Goal: Information Seeking & Learning: Learn about a topic

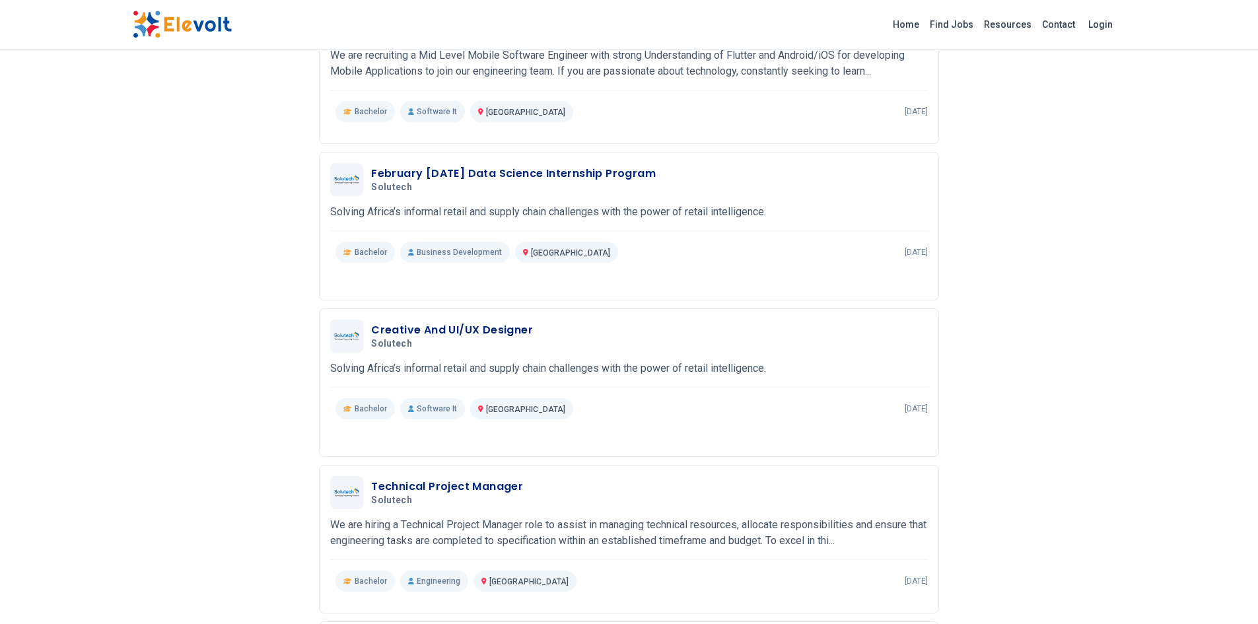
scroll to position [689, 0]
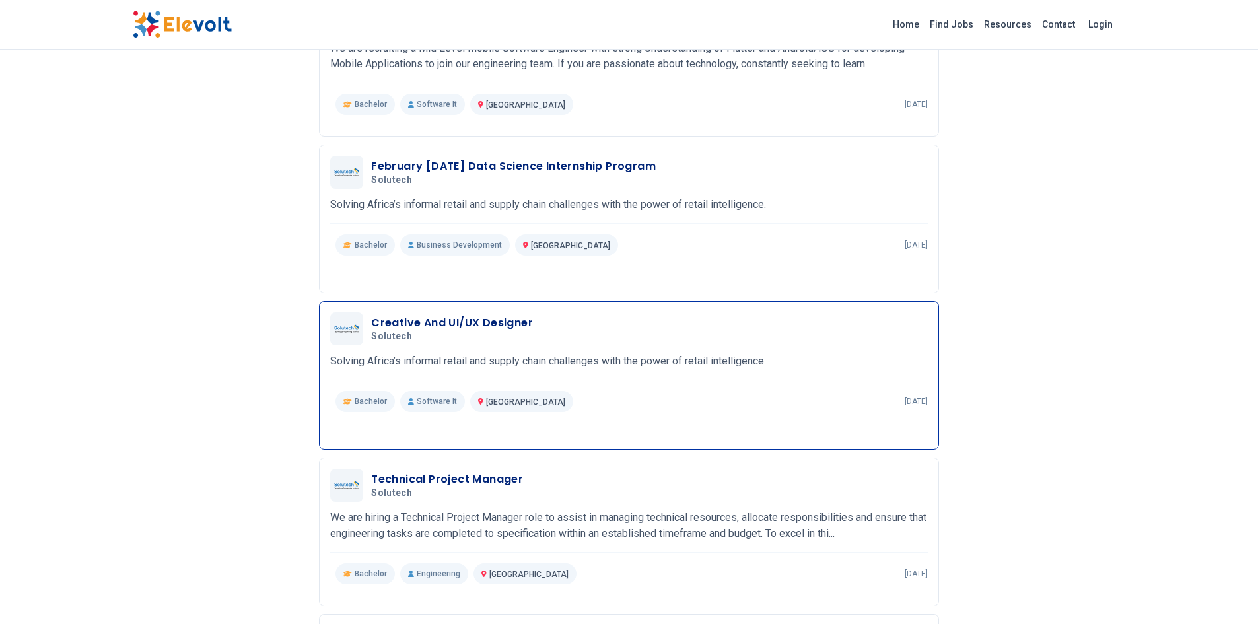
click at [478, 322] on h3 "Creative And UI/UX Designer" at bounding box center [452, 323] width 162 height 16
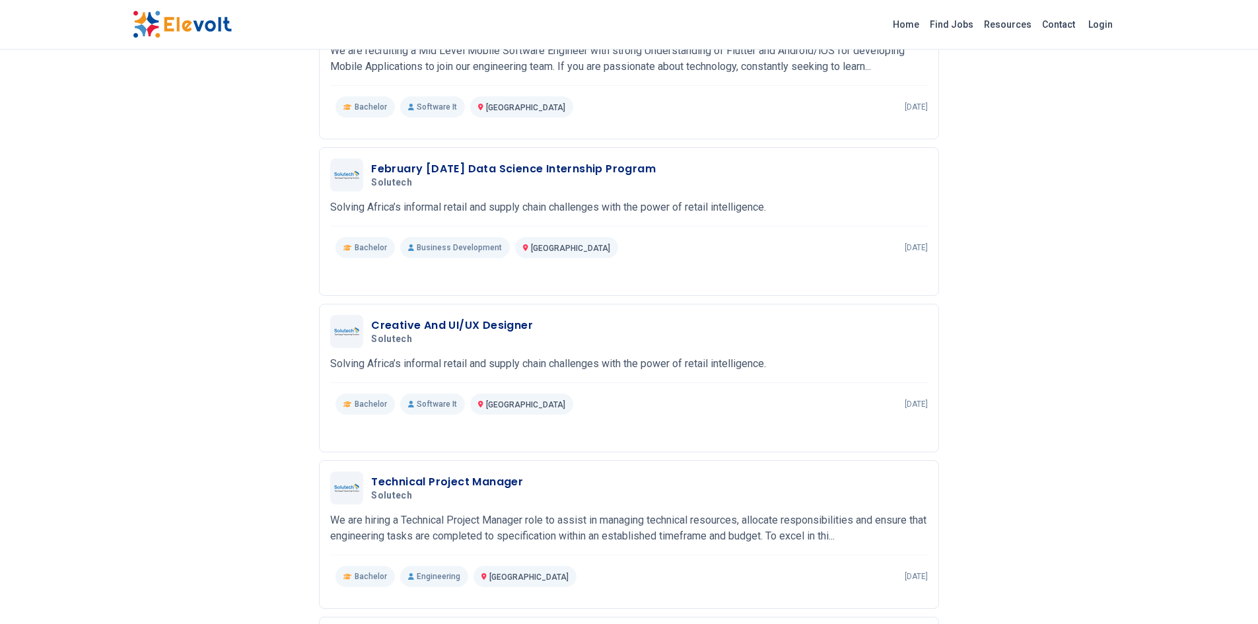
scroll to position [689, 0]
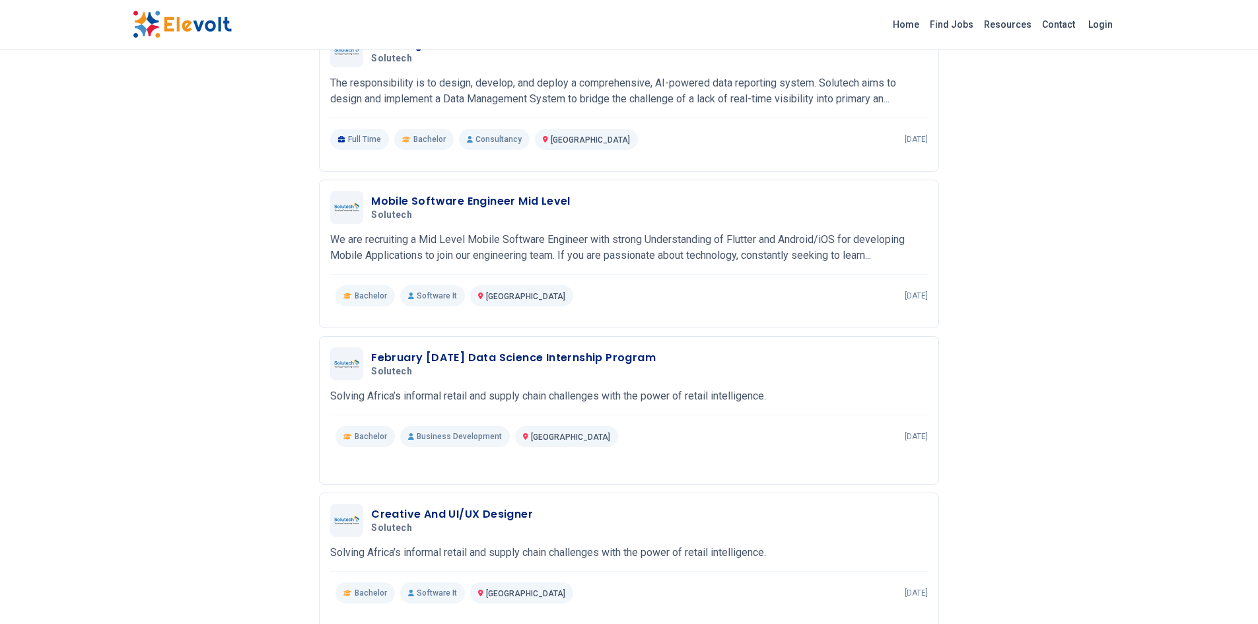
scroll to position [528, 0]
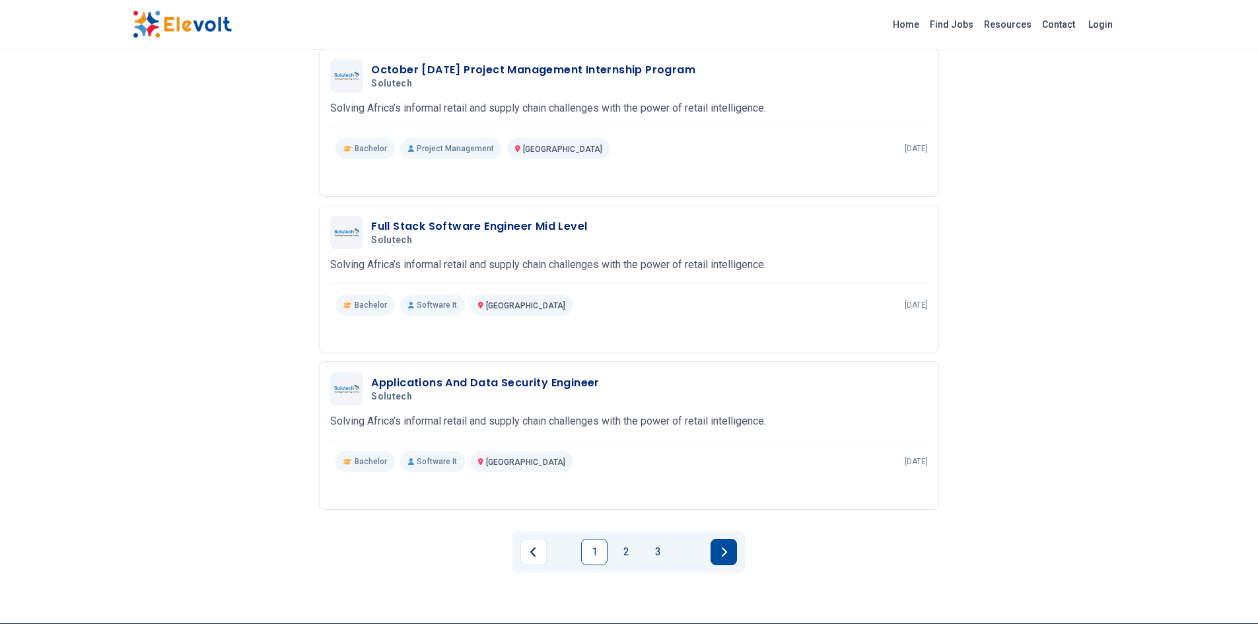
click at [715, 558] on button "Next page" at bounding box center [724, 552] width 26 height 26
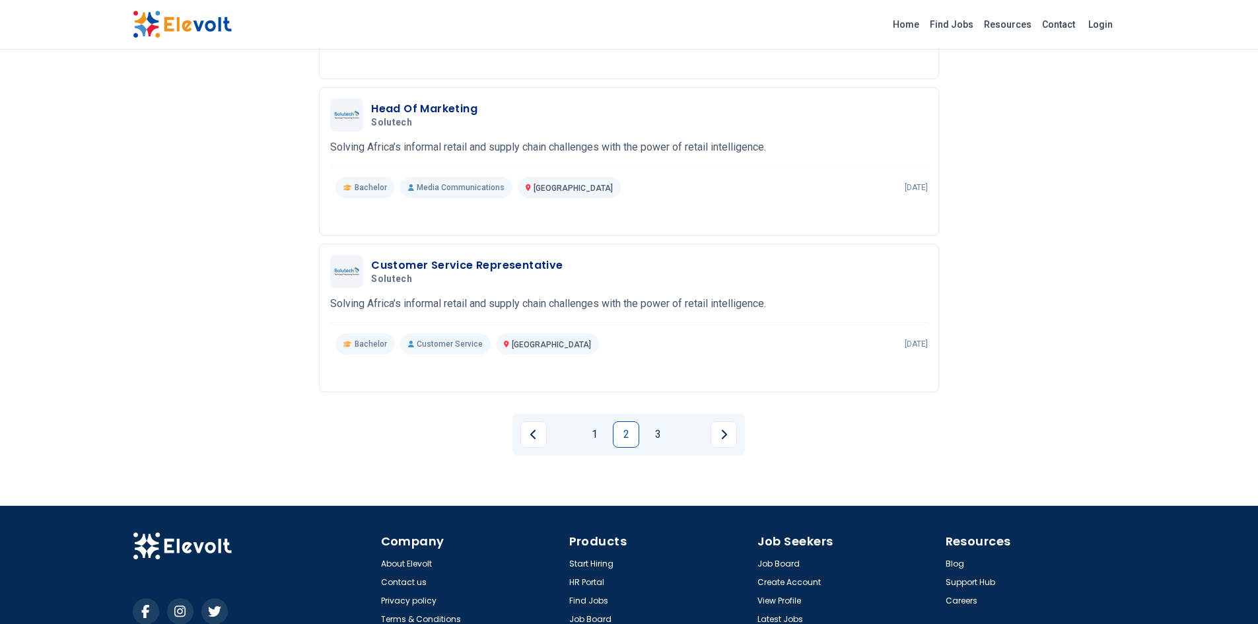
scroll to position [1387, 0]
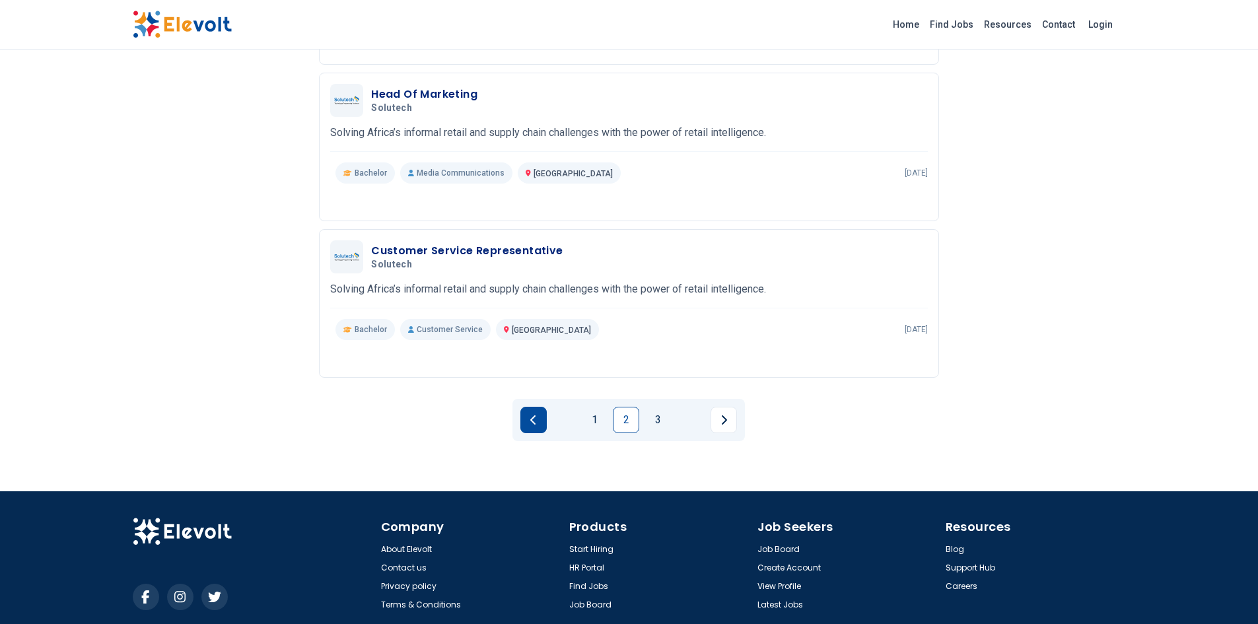
click at [537, 429] on button "Previous page" at bounding box center [534, 420] width 26 height 26
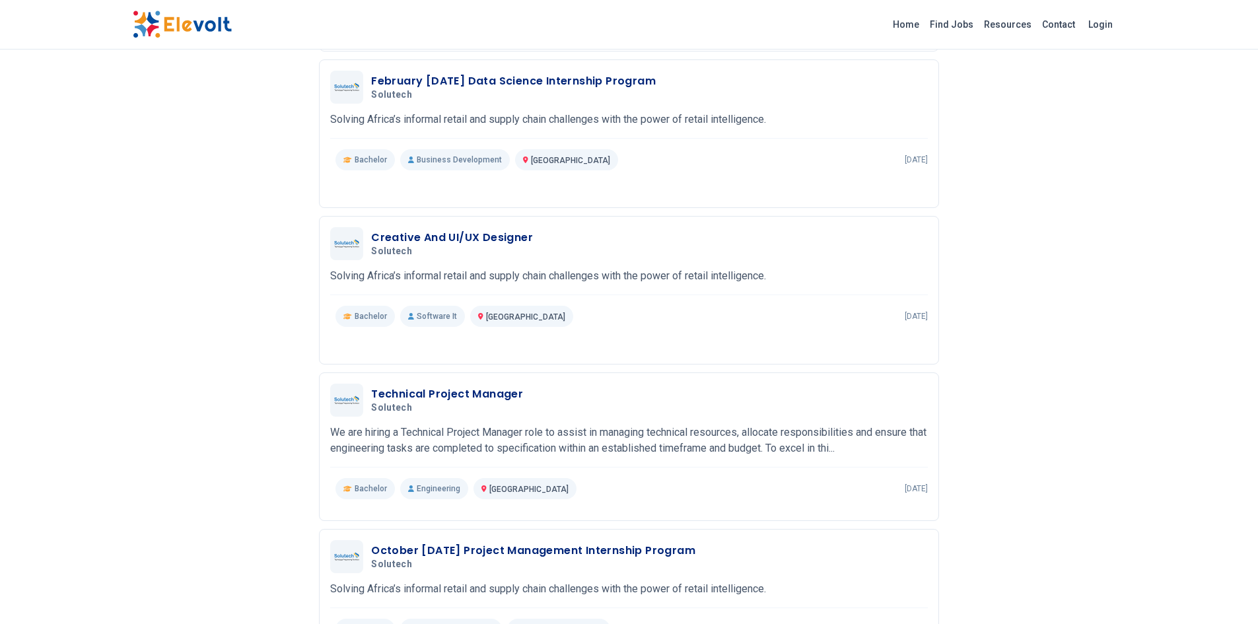
scroll to position [793, 0]
